Goal: Entertainment & Leisure: Consume media (video, audio)

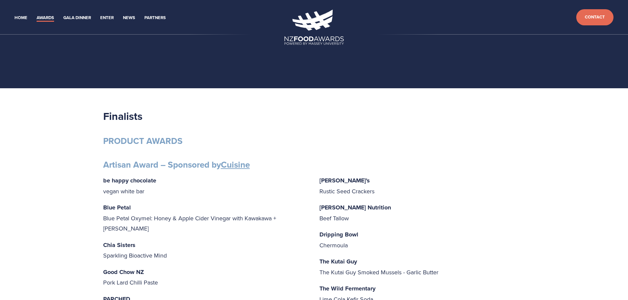
scroll to position [57, 0]
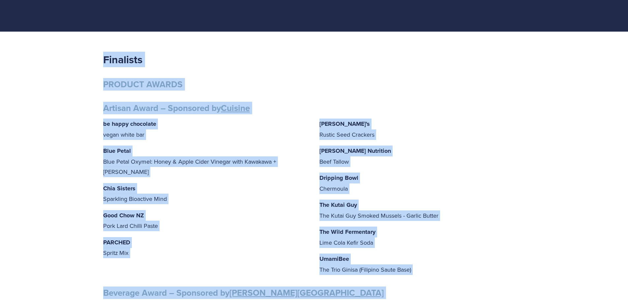
click at [234, 128] on p "be happy chocolate vegan white bar" at bounding box center [206, 129] width 206 height 21
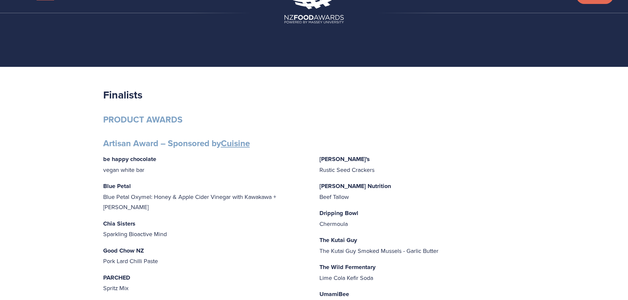
scroll to position [0, 0]
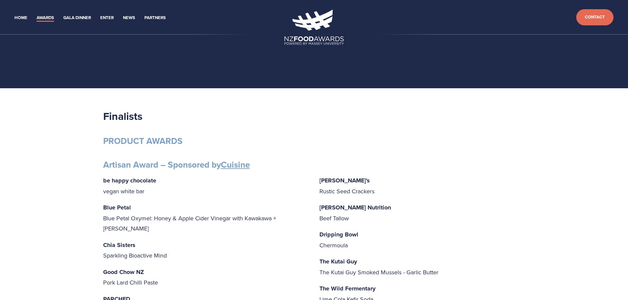
click at [317, 38] on img at bounding box center [314, 27] width 59 height 35
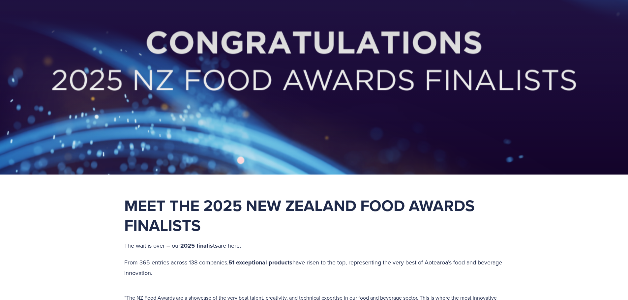
scroll to position [198, 0]
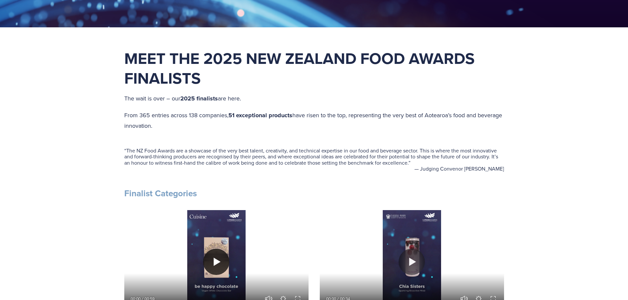
click at [212, 261] on button "Play" at bounding box center [216, 262] width 26 height 26
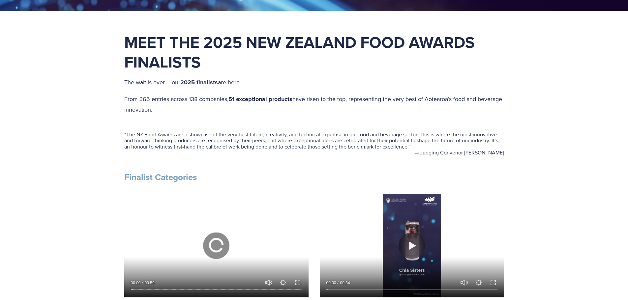
scroll to position [297, 0]
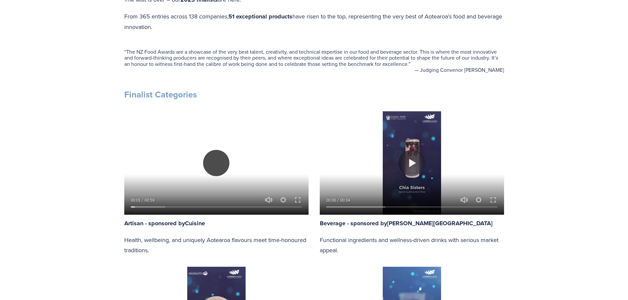
click at [216, 165] on button "Play" at bounding box center [216, 163] width 26 height 26
type input "2.83"
